Goal: Check status: Check status

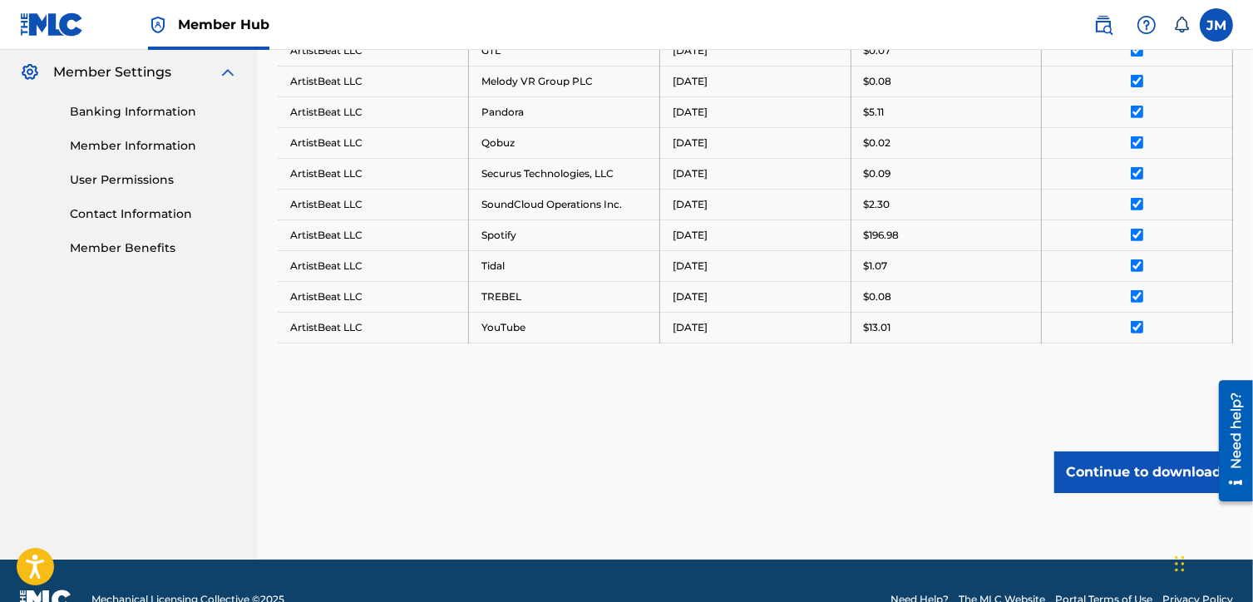
scroll to position [707, 0]
